Goal: Complete application form

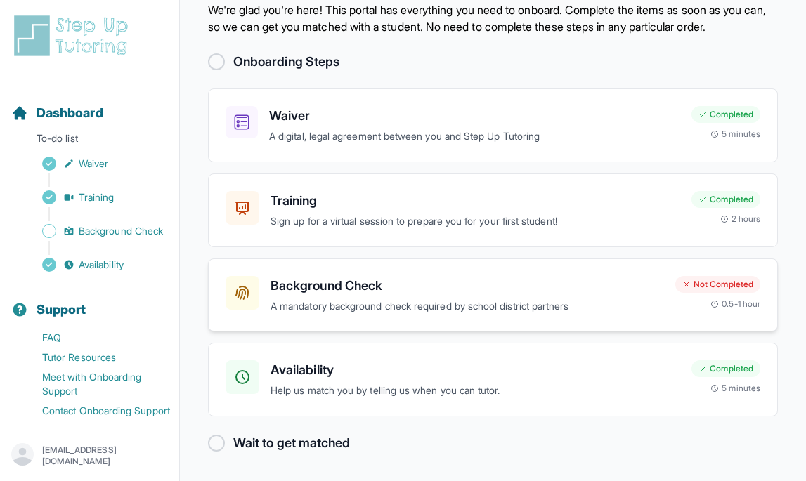
scroll to position [19, 0]
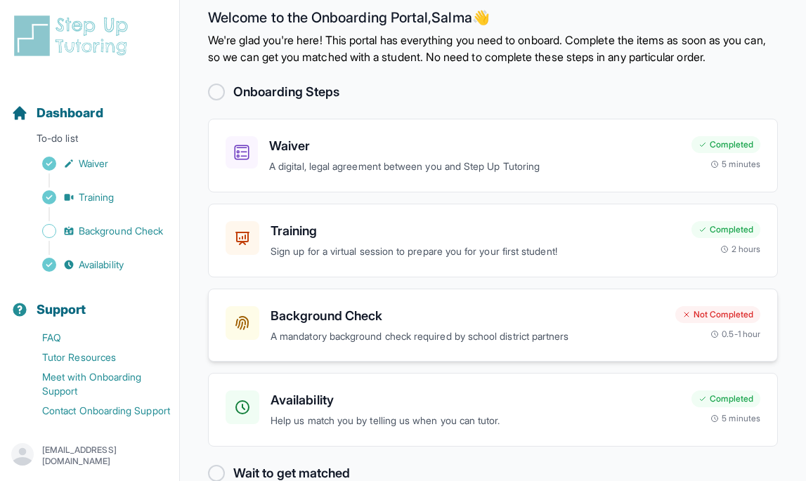
click at [325, 326] on h3 "Background Check" at bounding box center [467, 316] width 393 height 20
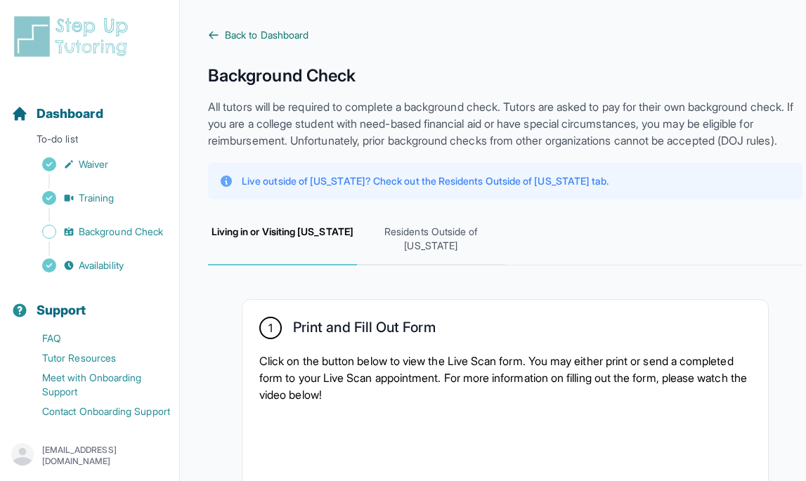
click at [209, 37] on icon at bounding box center [213, 35] width 11 height 11
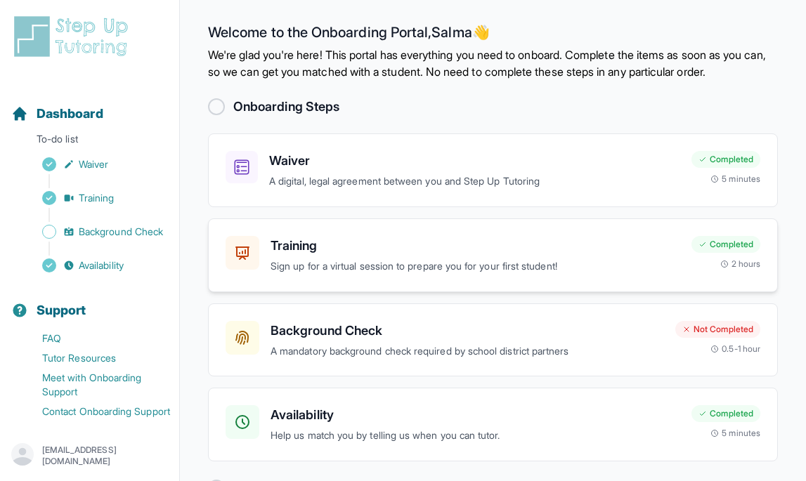
scroll to position [66, 0]
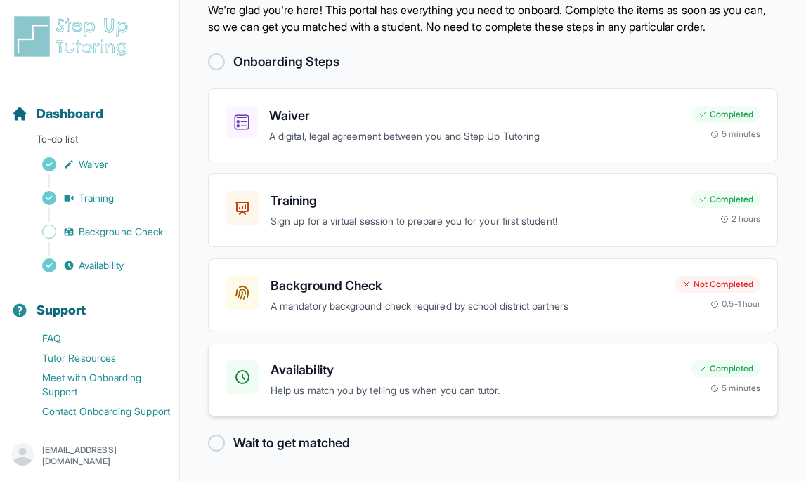
click at [482, 367] on h3 "Availability" at bounding box center [476, 370] width 410 height 20
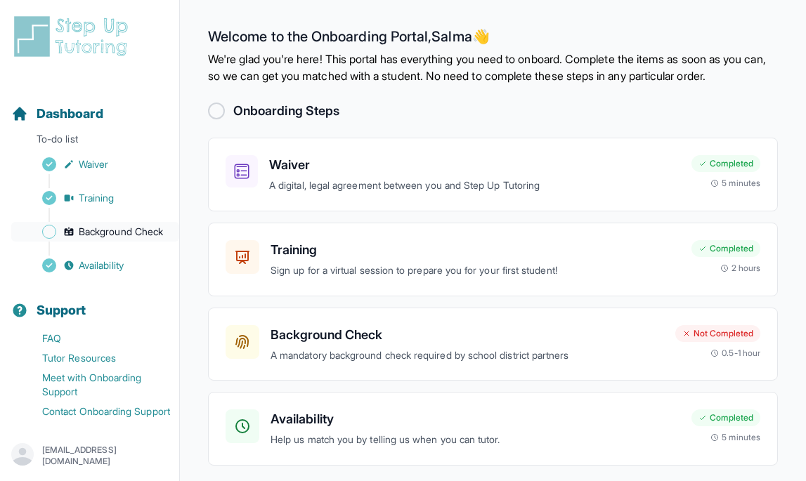
click at [112, 228] on span "Background Check" at bounding box center [121, 232] width 84 height 14
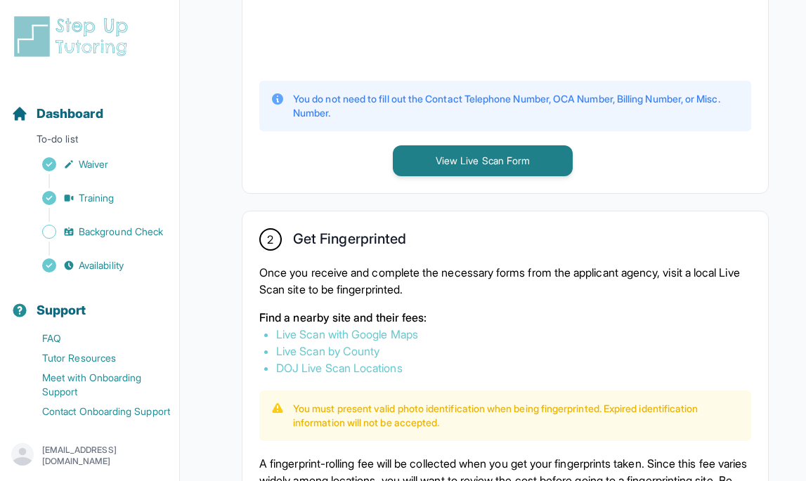
scroll to position [440, 0]
